Goal: Use online tool/utility: Utilize a website feature to perform a specific function

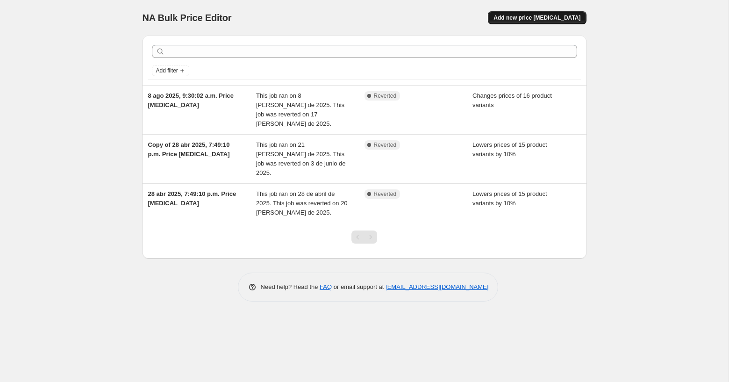
click at [515, 21] on span "Add new price [MEDICAL_DATA]" at bounding box center [537, 17] width 87 height 7
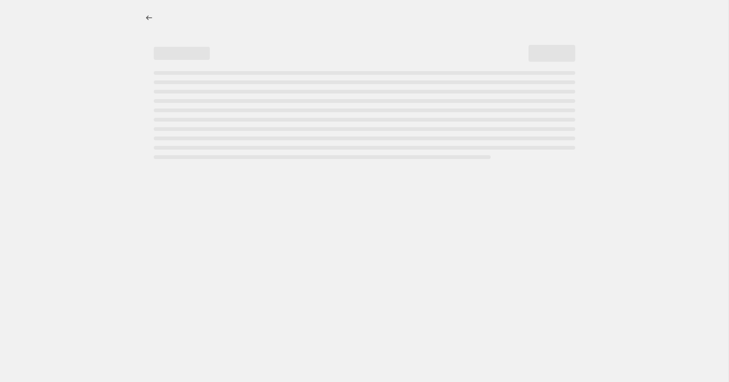
select select "percentage"
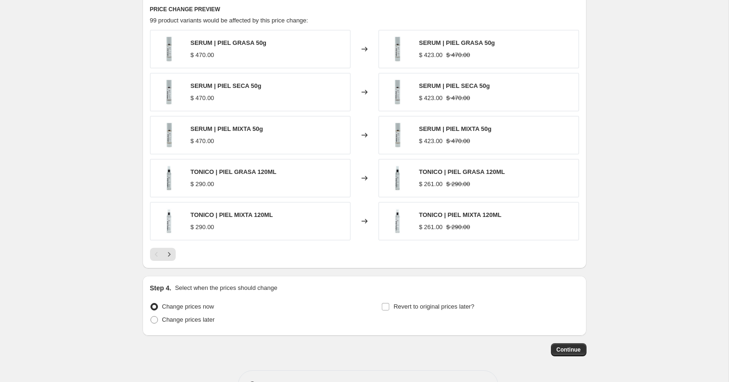
scroll to position [553, 0]
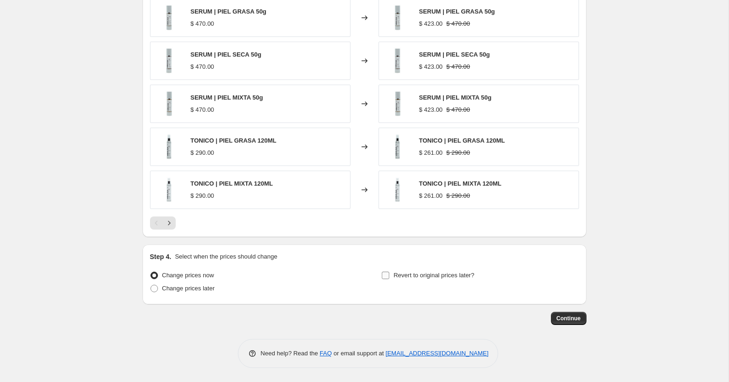
click at [385, 277] on input "Revert to original prices later?" at bounding box center [385, 275] width 7 height 7
checkbox input "true"
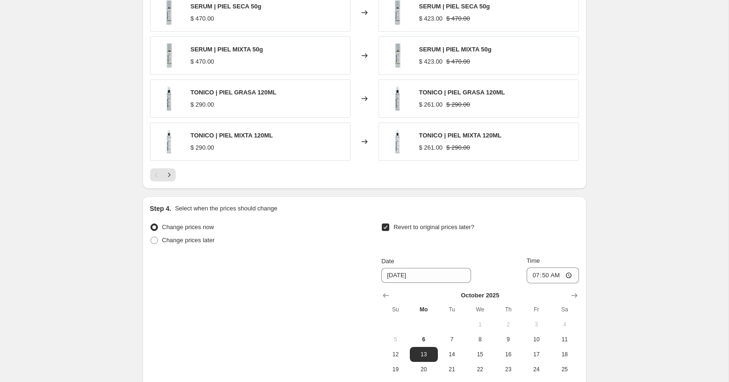
scroll to position [703, 0]
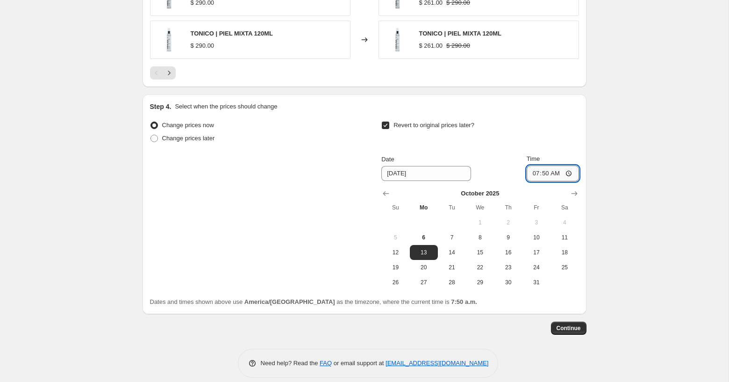
click at [533, 172] on input "07:50" at bounding box center [553, 174] width 52 height 16
click at [527, 173] on input "02:03" at bounding box center [553, 174] width 52 height 16
click at [530, 174] on input "02:03" at bounding box center [553, 174] width 52 height 16
type input "23:59"
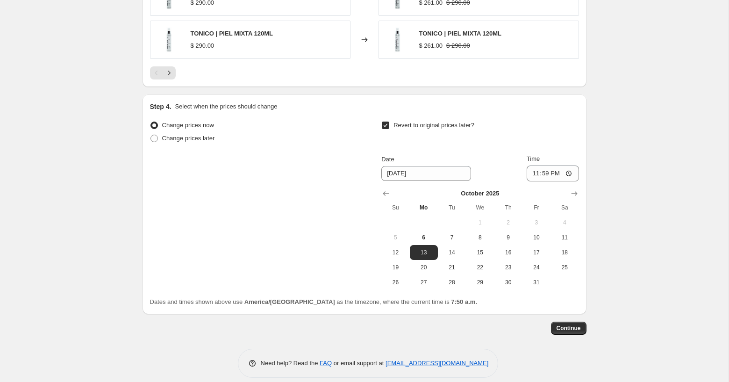
click at [421, 253] on span "13" at bounding box center [424, 252] width 21 height 7
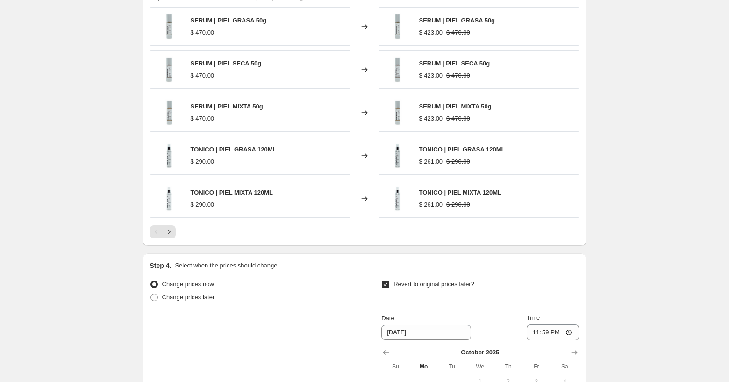
scroll to position [713, 0]
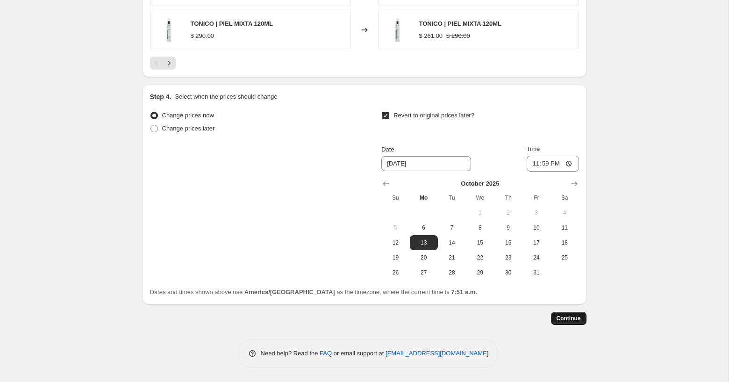
click at [552, 321] on button "Continue" at bounding box center [569, 318] width 36 height 13
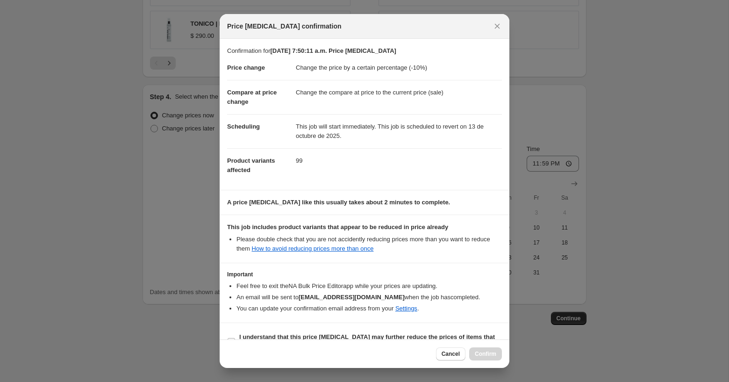
scroll to position [21, 0]
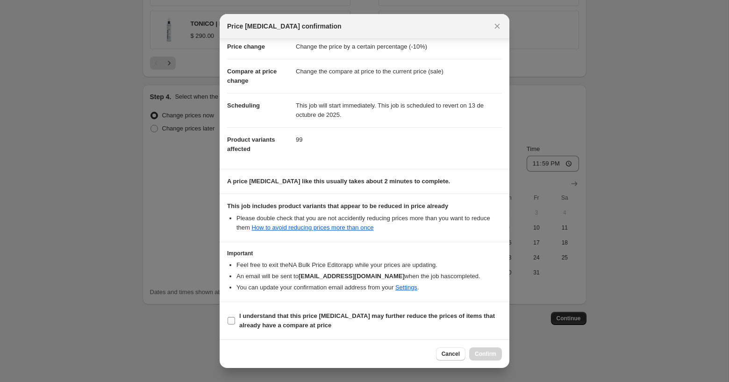
click at [241, 322] on b "I understand that this price [MEDICAL_DATA] may further reduce the prices of it…" at bounding box center [367, 320] width 256 height 16
click at [235, 322] on input "I understand that this price [MEDICAL_DATA] may further reduce the prices of it…" at bounding box center [231, 320] width 7 height 7
checkbox input "true"
click at [474, 353] on button "Confirm" at bounding box center [485, 353] width 33 height 13
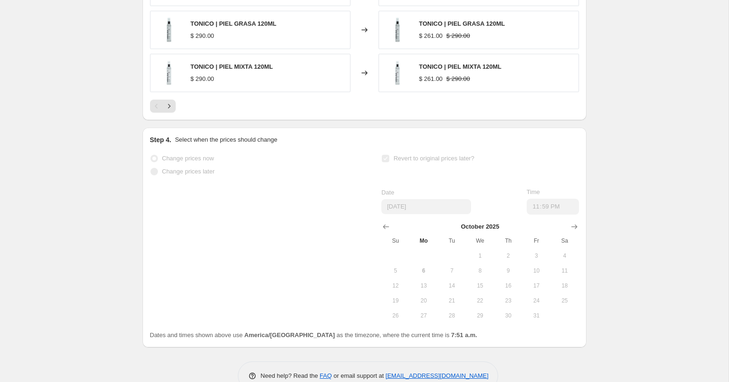
scroll to position [737, 0]
